Goal: Task Accomplishment & Management: Manage account settings

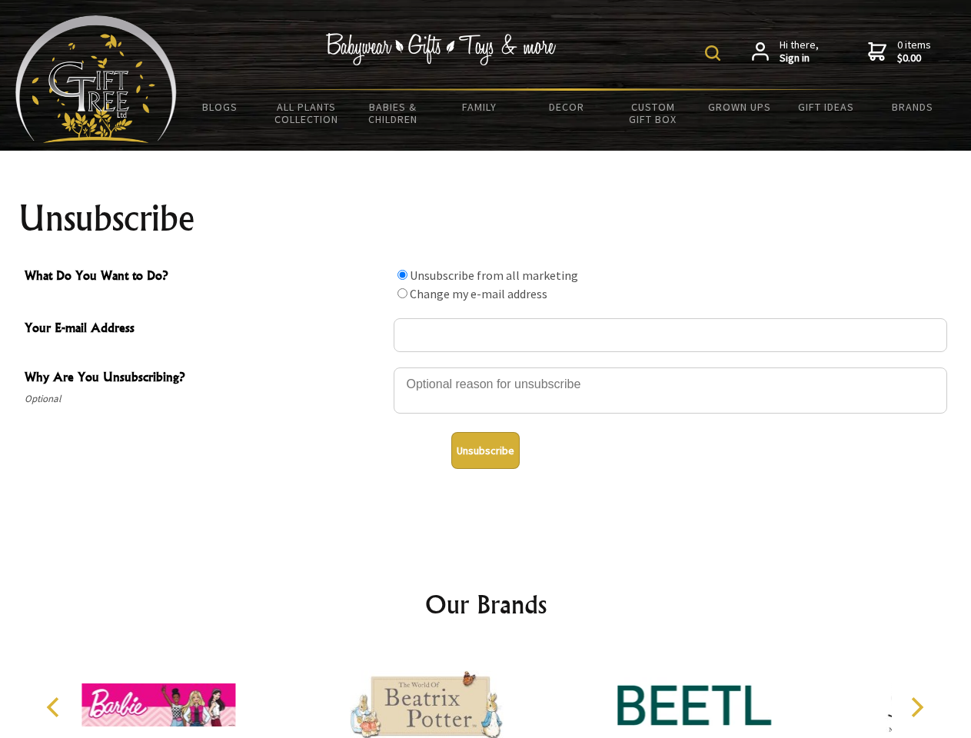
click at [715, 53] on img at bounding box center [712, 52] width 15 height 15
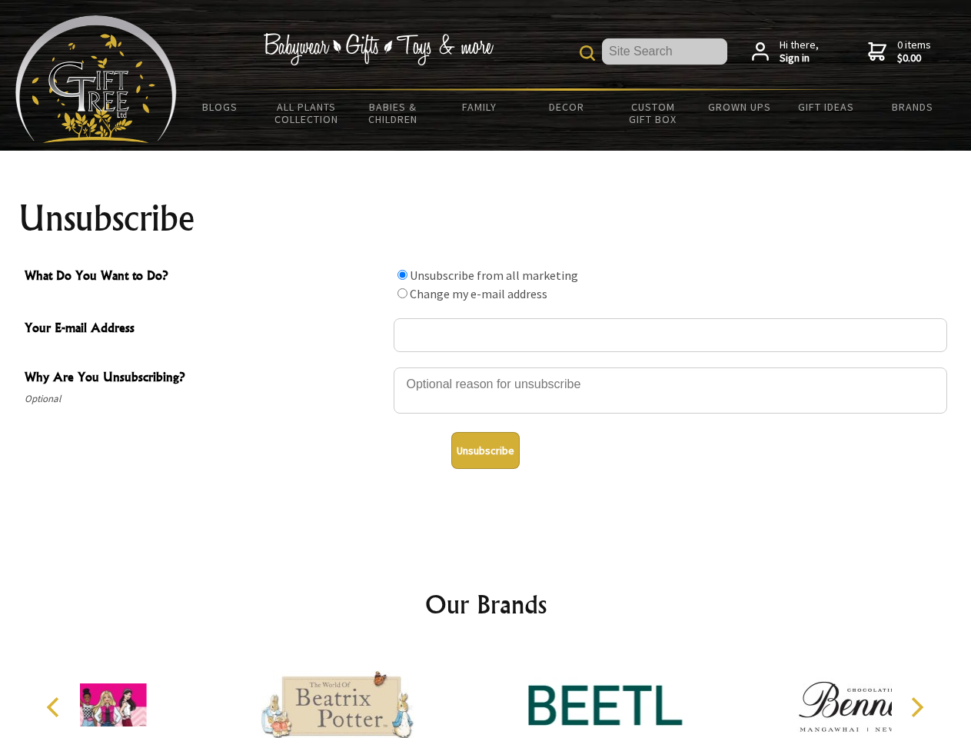
click at [486, 367] on div at bounding box center [671, 393] width 554 height 54
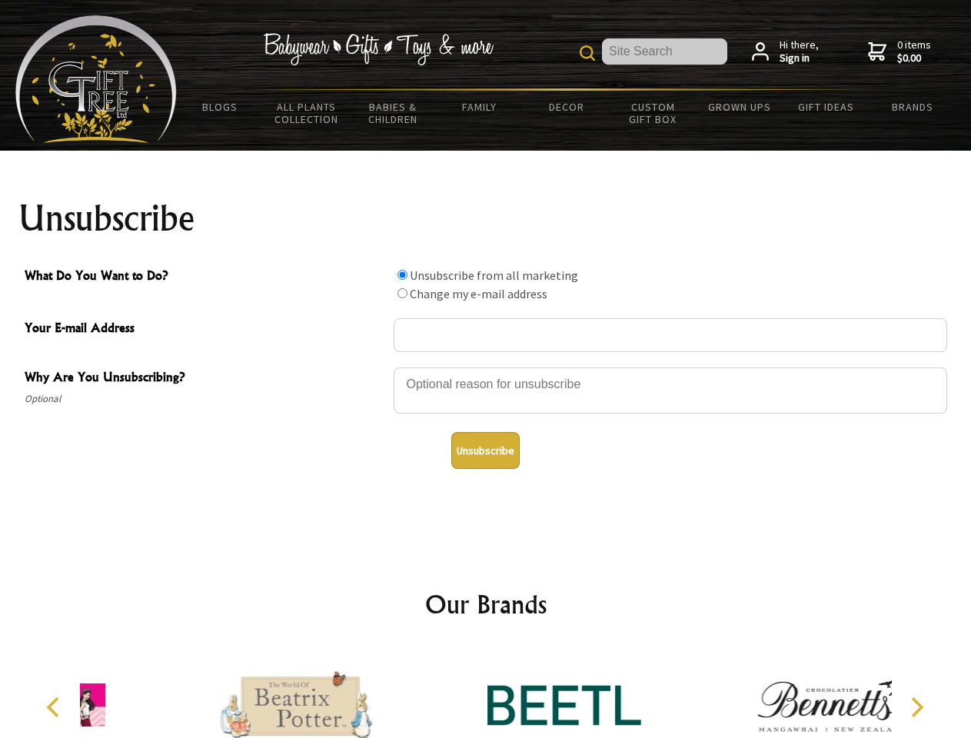
click at [402, 274] on input "What Do You Want to Do?" at bounding box center [403, 275] width 10 height 10
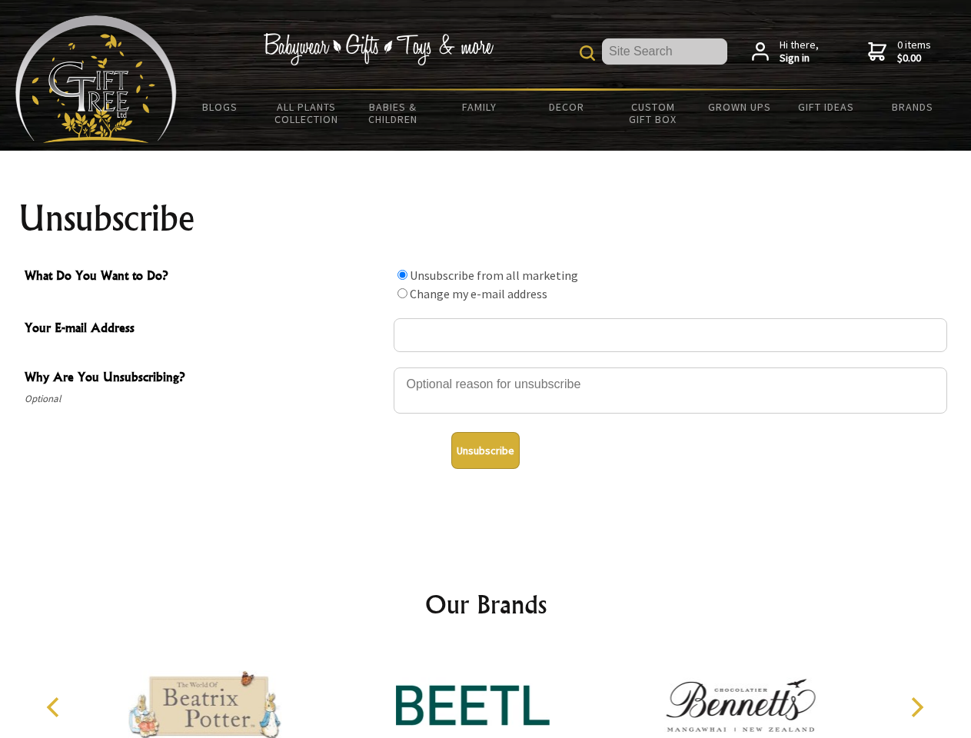
click at [402, 293] on input "What Do You Want to Do?" at bounding box center [403, 293] width 10 height 10
radio input "true"
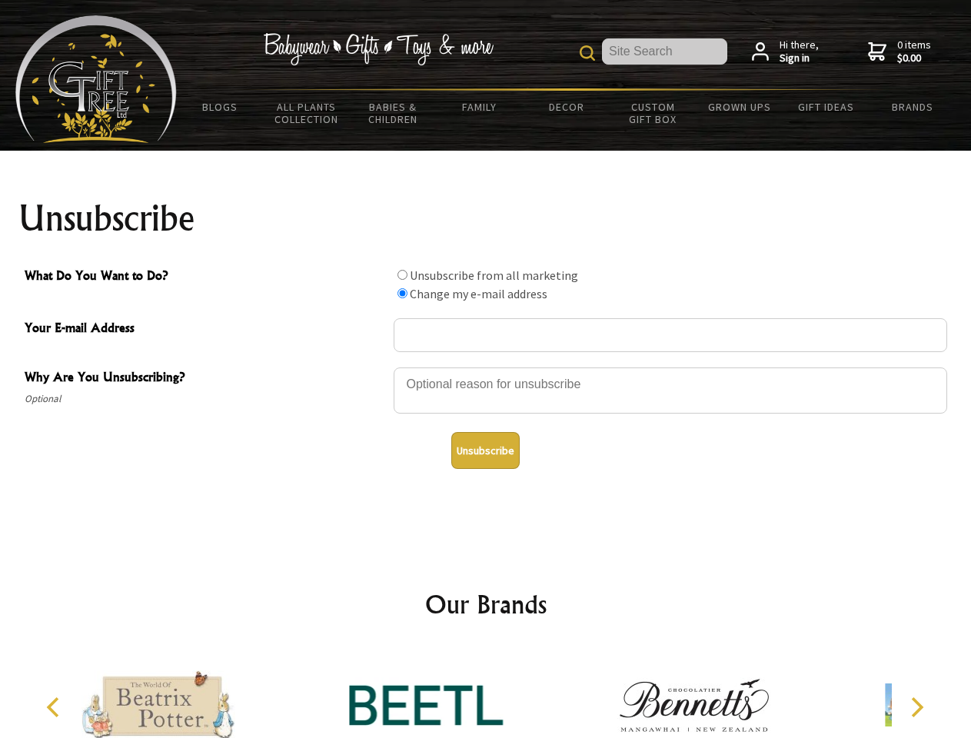
click at [485, 451] on button "Unsubscribe" at bounding box center [485, 450] width 68 height 37
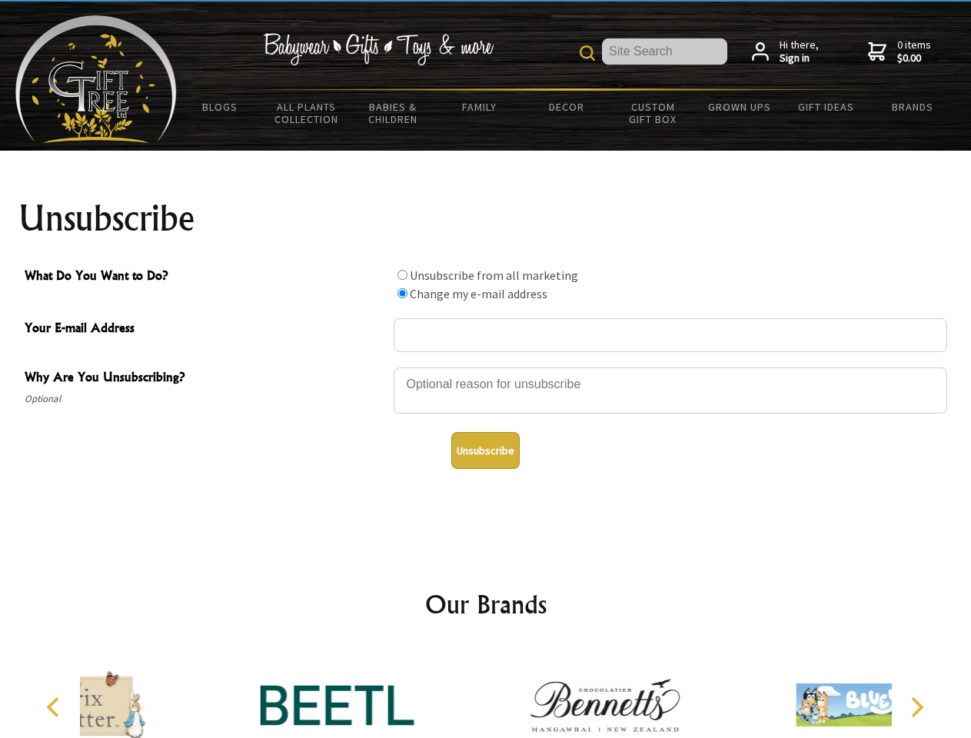
click at [55, 707] on icon "Previous" at bounding box center [55, 707] width 20 height 20
click at [916, 707] on icon "Next" at bounding box center [916, 707] width 20 height 20
